Goal: Information Seeking & Learning: Check status

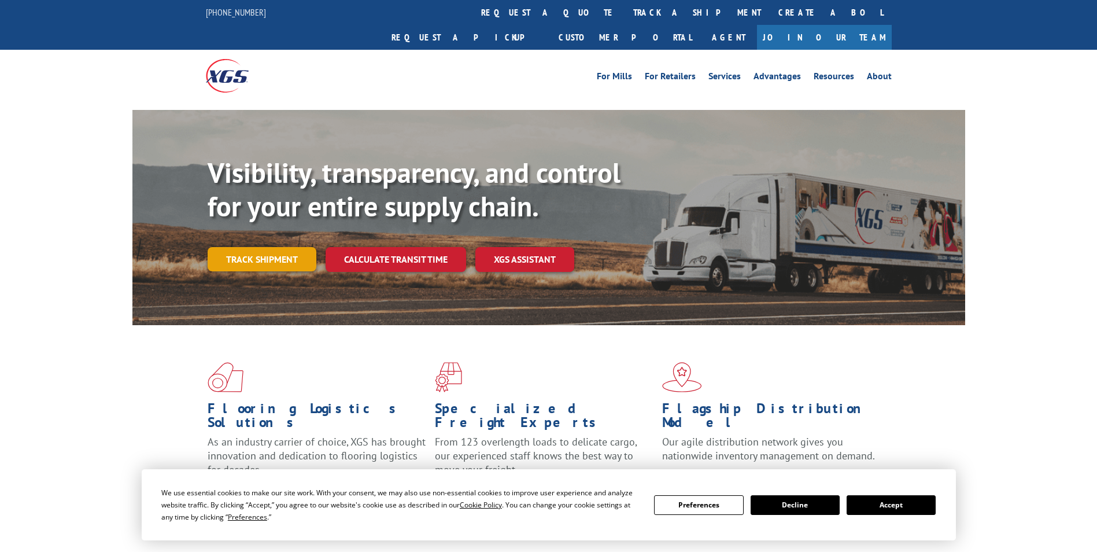
click at [266, 247] on link "Track shipment" at bounding box center [262, 259] width 109 height 24
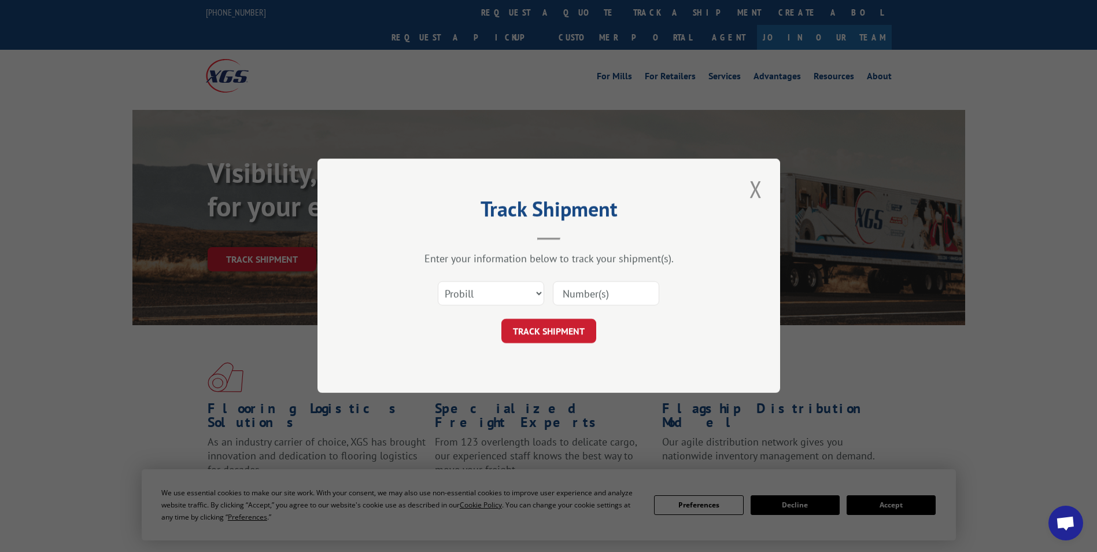
click at [590, 297] on input at bounding box center [606, 294] width 106 height 24
paste input "17225541"
type input "17225541"
click at [565, 334] on button "TRACK SHIPMENT" at bounding box center [548, 331] width 95 height 24
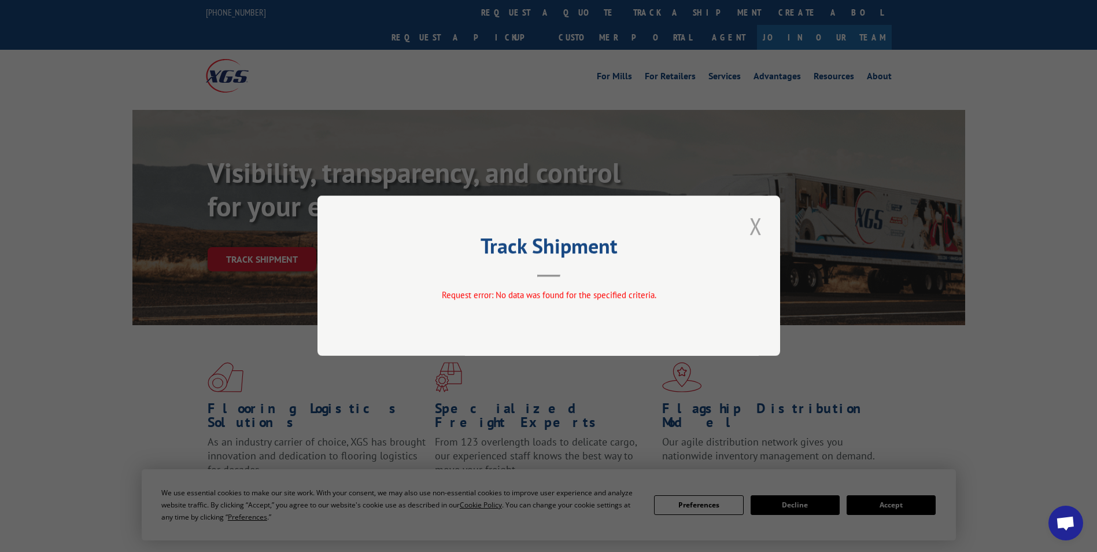
click at [759, 230] on button "Close modal" at bounding box center [756, 226] width 20 height 32
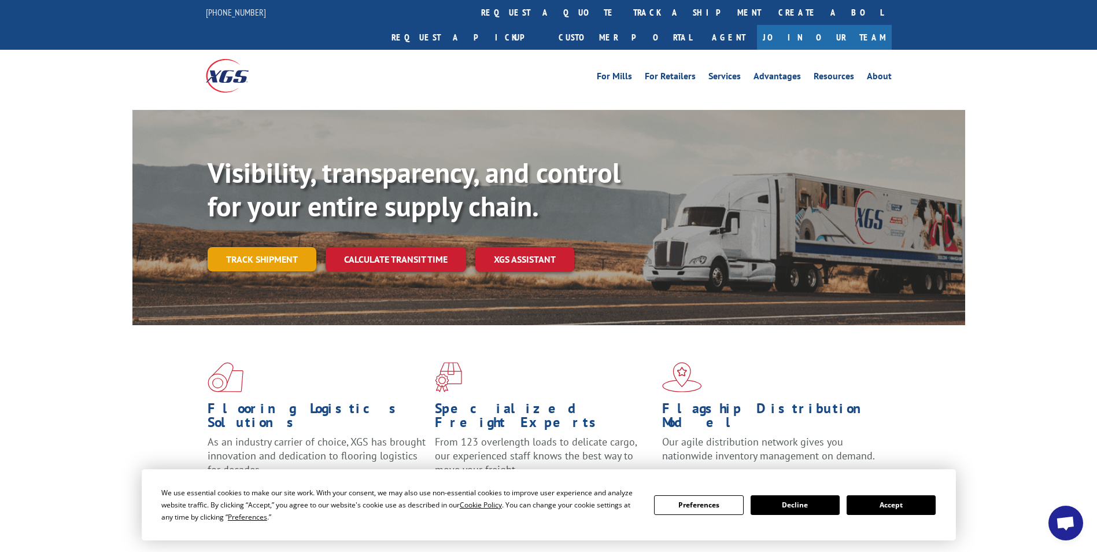
click at [256, 247] on link "Track shipment" at bounding box center [262, 259] width 109 height 24
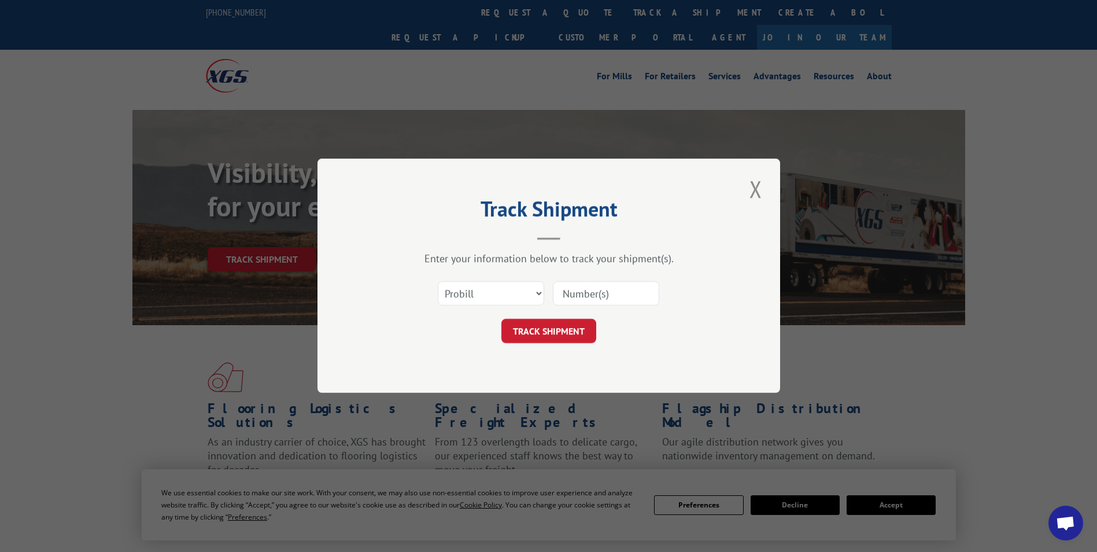
click at [574, 293] on input at bounding box center [606, 294] width 106 height 24
paste input "17225541"
type input "17225541"
click at [542, 324] on button "TRACK SHIPMENT" at bounding box center [548, 331] width 95 height 24
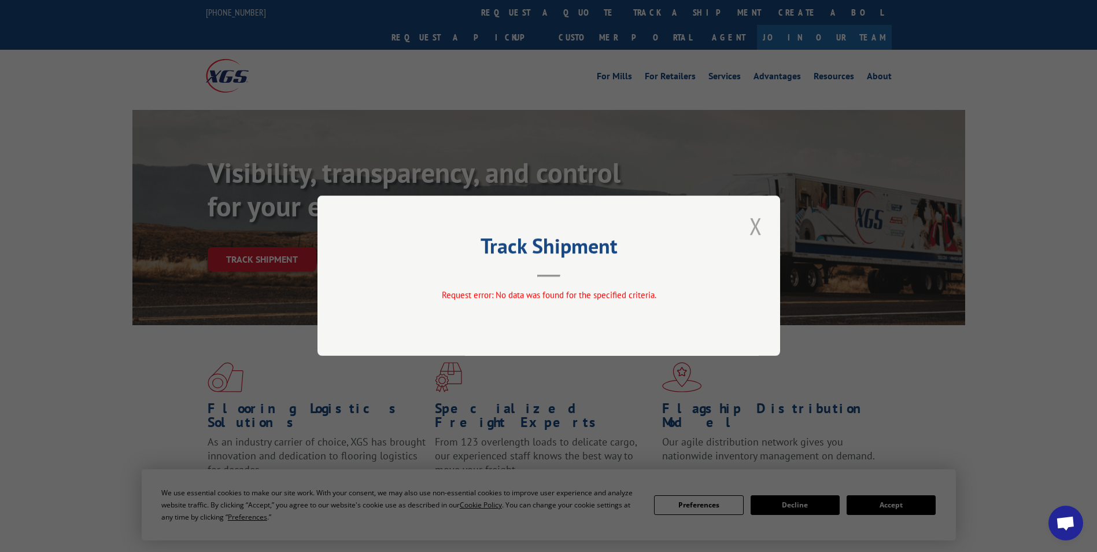
click at [757, 226] on button "Close modal" at bounding box center [756, 226] width 20 height 32
